Goal: Complete application form

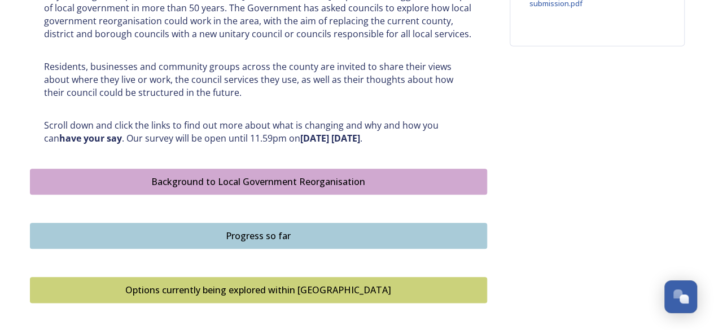
scroll to position [564, 0]
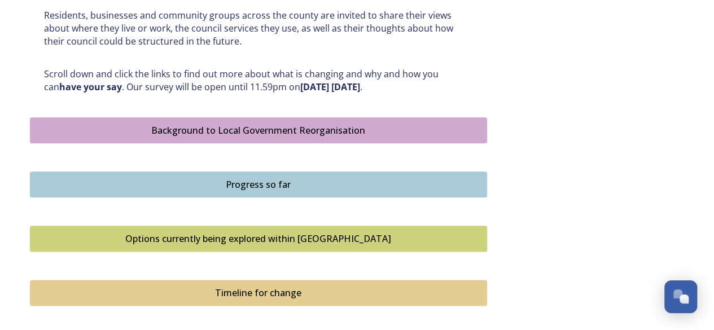
click at [264, 129] on div "Background to Local Government Reorganisation" at bounding box center [258, 131] width 445 height 14
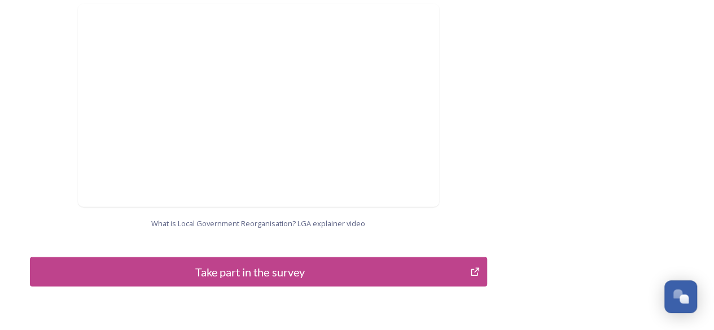
scroll to position [1269, 0]
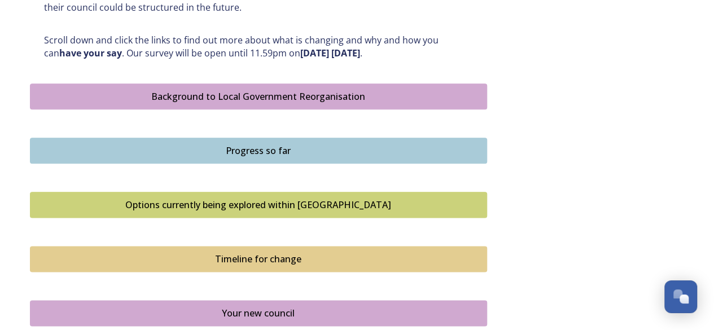
scroll to position [621, 0]
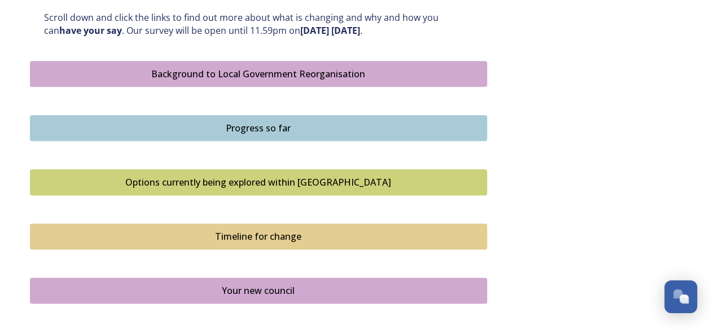
click at [306, 179] on div "Options currently being explored within [GEOGRAPHIC_DATA]" at bounding box center [258, 183] width 445 height 14
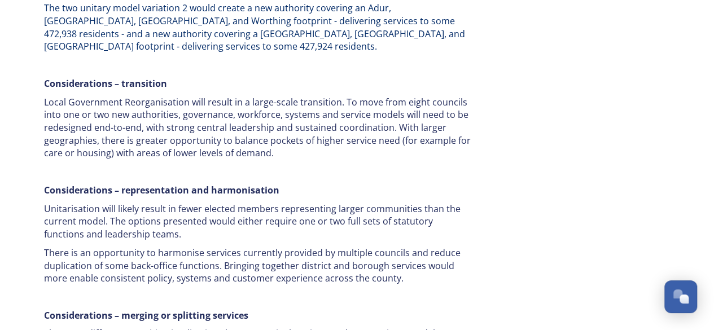
scroll to position [2032, 0]
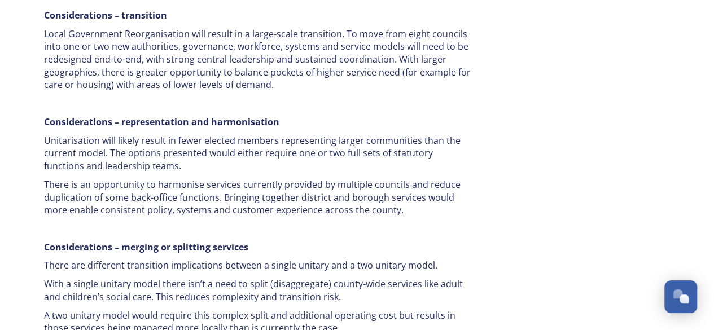
drag, startPoint x: 257, startPoint y: 199, endPoint x: 191, endPoint y: 203, distance: 66.2
click at [191, 259] on p "There are different transition implications between a single unitary and a two …" at bounding box center [258, 265] width 429 height 13
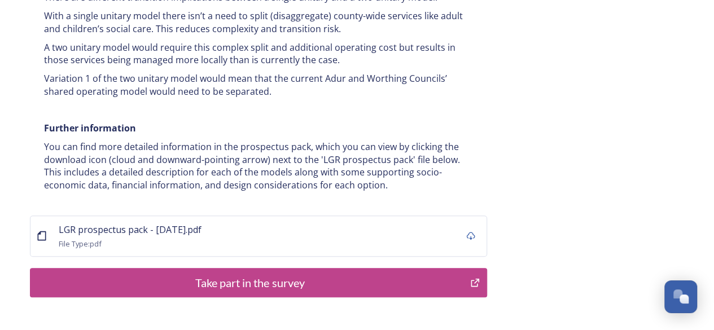
scroll to position [2314, 0]
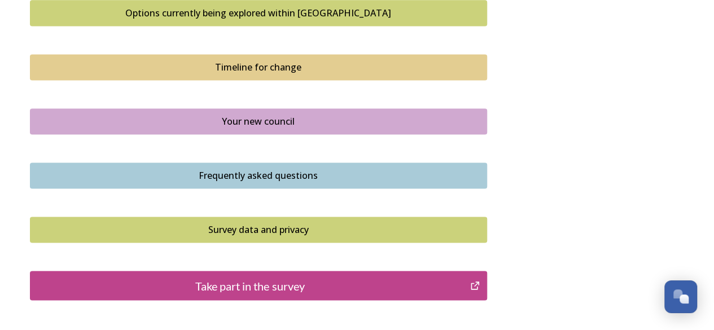
scroll to position [881, 0]
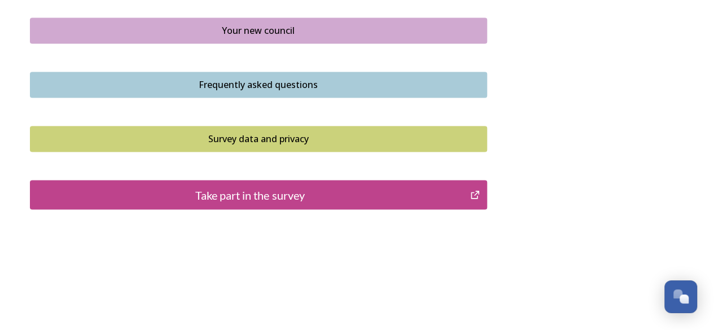
click at [259, 31] on div "Your new council" at bounding box center [258, 31] width 445 height 14
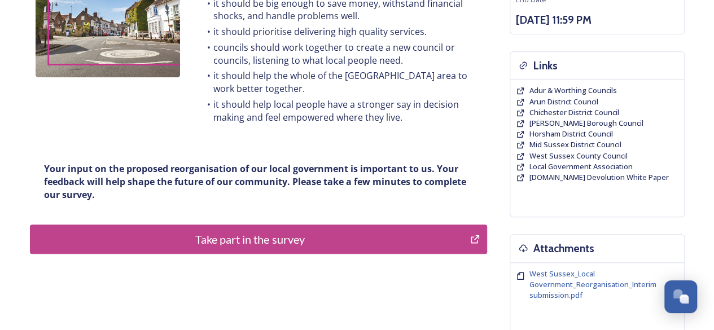
scroll to position [226, 0]
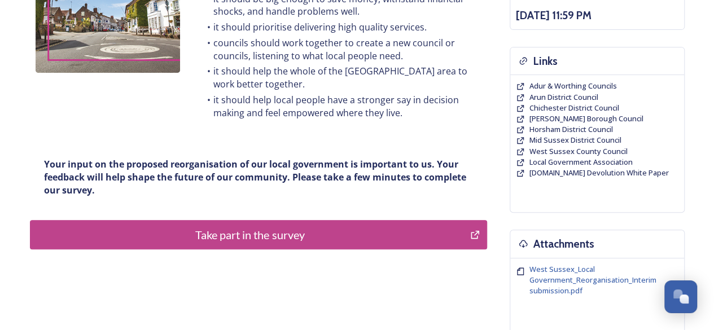
click at [262, 229] on div "Take part in the survey" at bounding box center [250, 234] width 428 height 17
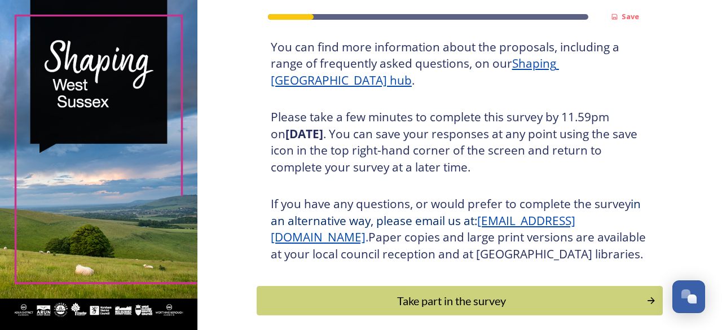
scroll to position [211, 0]
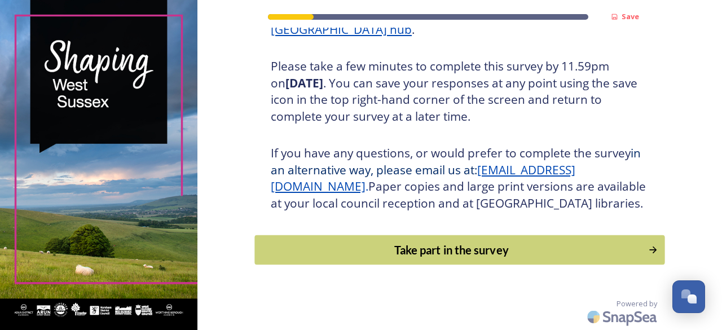
click at [454, 248] on div "Take part in the survey" at bounding box center [452, 250] width 382 height 17
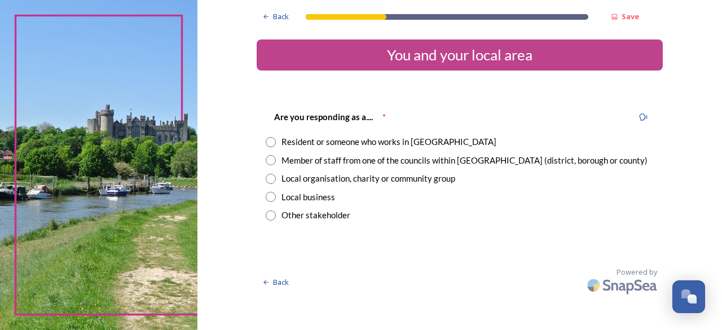
click at [312, 142] on div "Resident or someone who works in West Sussex" at bounding box center [389, 141] width 215 height 13
radio input "true"
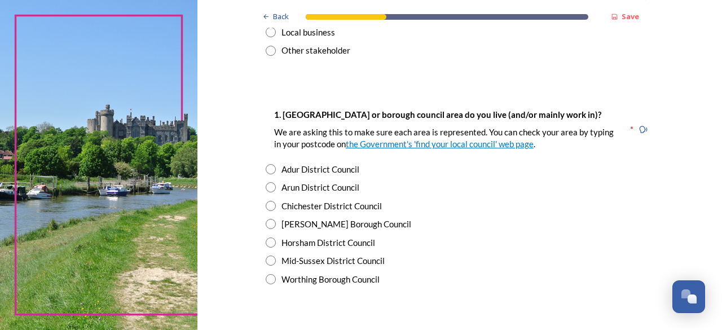
scroll to position [169, 0]
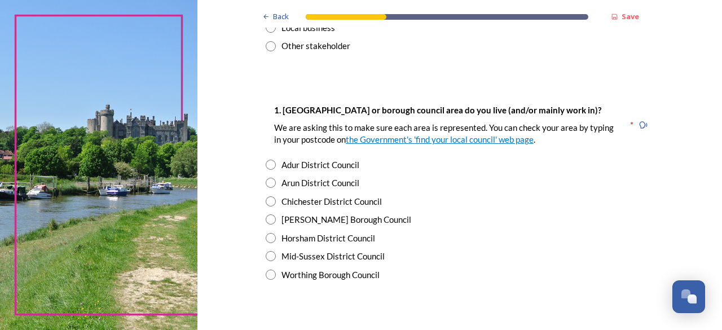
click at [312, 166] on div "Adur District Council" at bounding box center [321, 165] width 78 height 13
radio input "true"
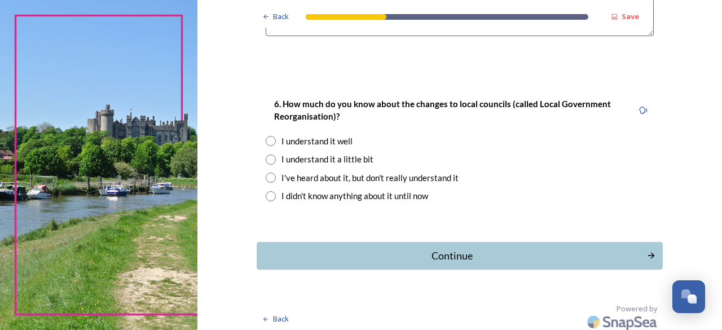
scroll to position [998, 0]
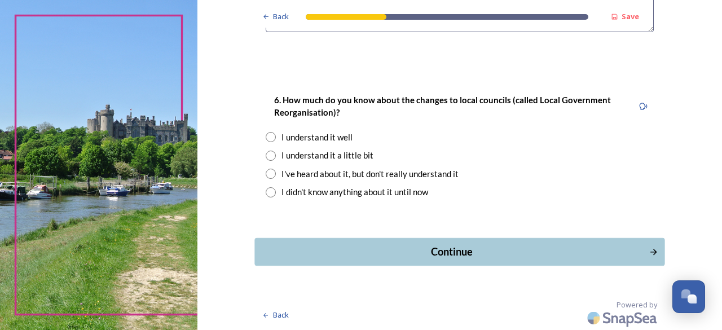
click at [471, 254] on div "Continue" at bounding box center [452, 251] width 382 height 15
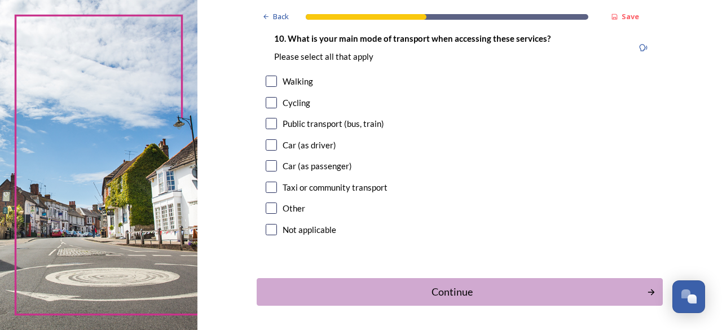
scroll to position [1098, 0]
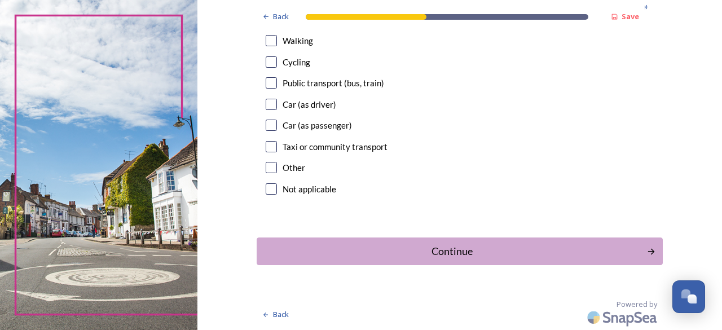
click at [471, 254] on div "Continue" at bounding box center [452, 251] width 379 height 15
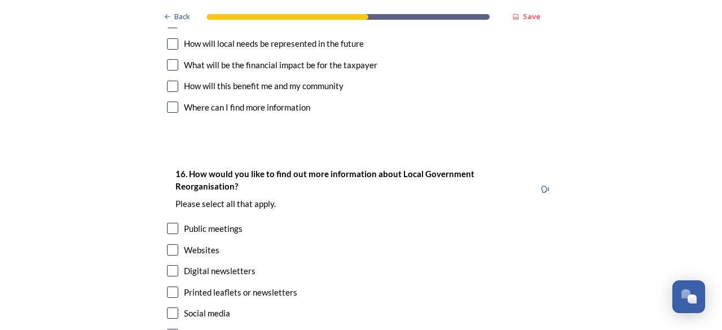
scroll to position [3160, 0]
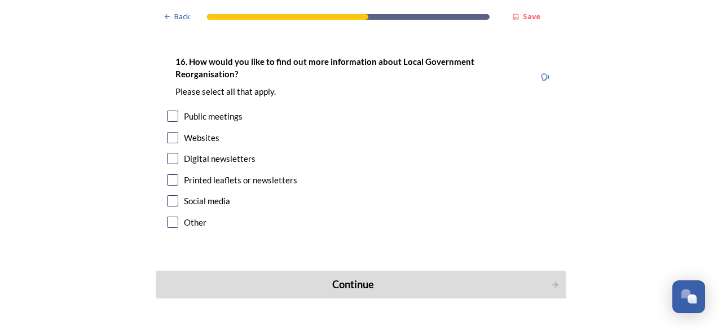
click at [344, 271] on button "Continue" at bounding box center [361, 285] width 410 height 28
